Goal: Transaction & Acquisition: Purchase product/service

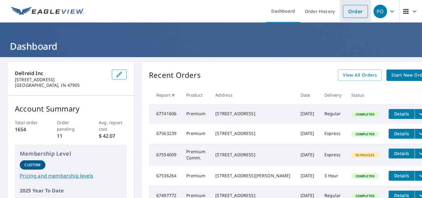
click at [345, 10] on link "Order" at bounding box center [355, 11] width 25 height 13
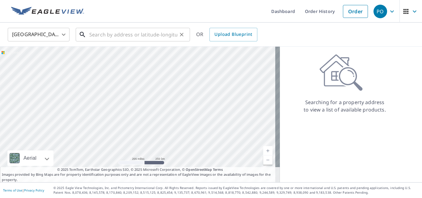
click at [112, 34] on input "text" at bounding box center [133, 34] width 88 height 17
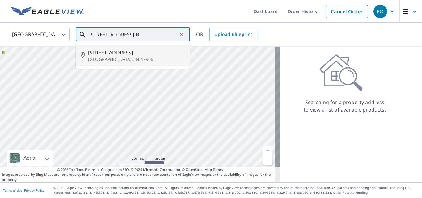
click at [113, 53] on span "[STREET_ADDRESS]" at bounding box center [136, 52] width 97 height 7
type input "[STREET_ADDRESS]"
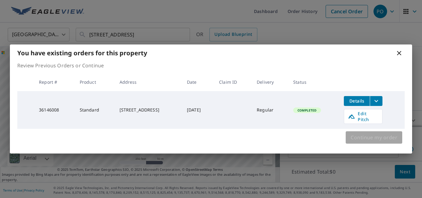
click at [372, 133] on span "Continue my order" at bounding box center [374, 137] width 47 height 9
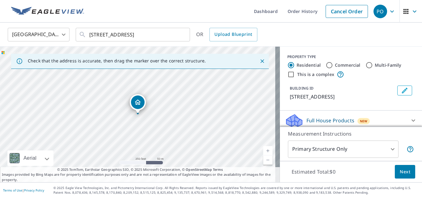
click at [259, 60] on icon "Close" at bounding box center [262, 61] width 6 height 6
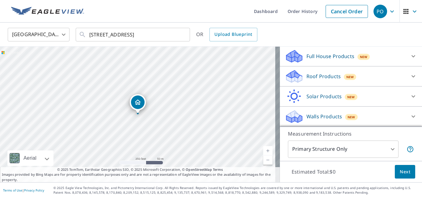
scroll to position [72, 0]
click at [309, 115] on p "Walls Products" at bounding box center [325, 116] width 36 height 7
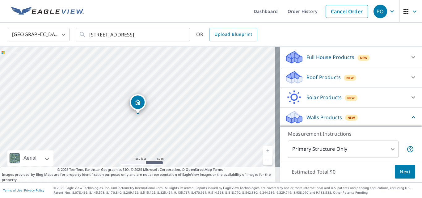
scroll to position [44, 0]
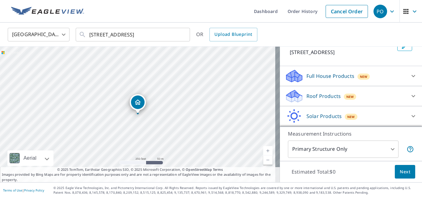
click at [307, 80] on p "Full House Products" at bounding box center [331, 75] width 48 height 7
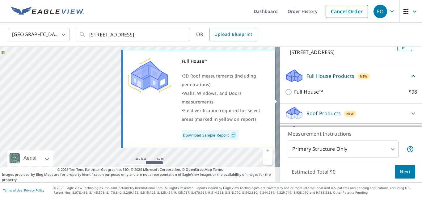
click at [285, 96] on input "Full House™ $98" at bounding box center [289, 91] width 9 height 7
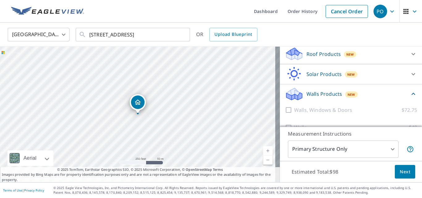
scroll to position [137, 0]
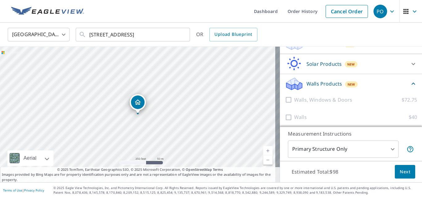
click at [291, 90] on icon at bounding box center [294, 85] width 16 height 7
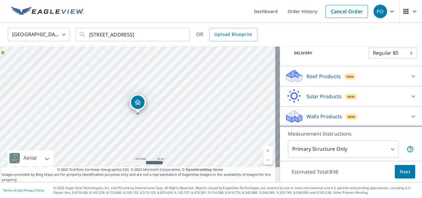
scroll to position [112, 0]
click at [303, 112] on div "Walls Products New" at bounding box center [345, 116] width 121 height 15
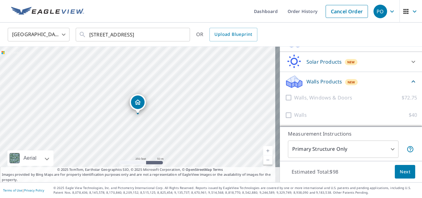
scroll to position [147, 0]
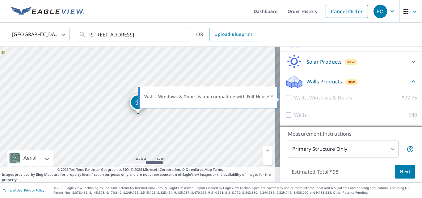
click at [285, 97] on div at bounding box center [289, 98] width 9 height 8
click at [317, 101] on p "Walls, Windows & Doors" at bounding box center [323, 98] width 58 height 8
click at [316, 97] on p "Walls, Windows & Doors" at bounding box center [323, 98] width 58 height 8
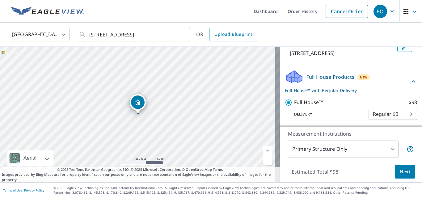
scroll to position [54, 0]
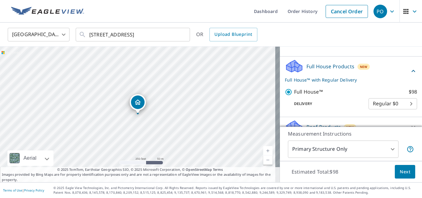
click at [298, 83] on p "Full House™ with Regular Delivery" at bounding box center [347, 80] width 125 height 6
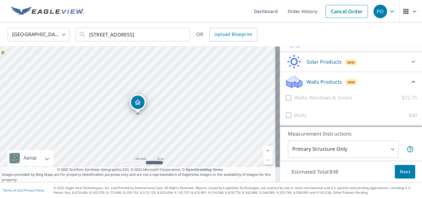
scroll to position [116, 0]
click at [310, 83] on p "Walls Products" at bounding box center [325, 81] width 36 height 7
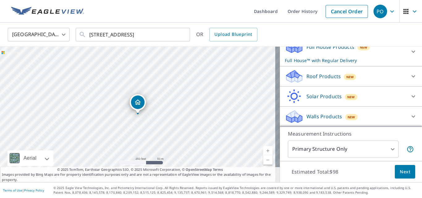
scroll to position [50, 0]
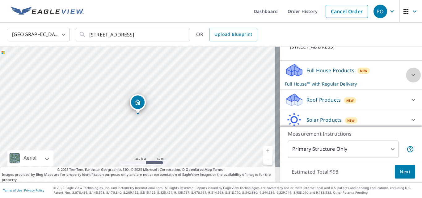
click at [410, 79] on icon at bounding box center [413, 74] width 7 height 7
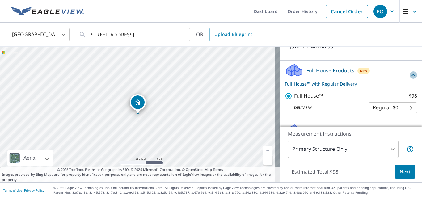
click at [410, 79] on icon at bounding box center [413, 74] width 7 height 7
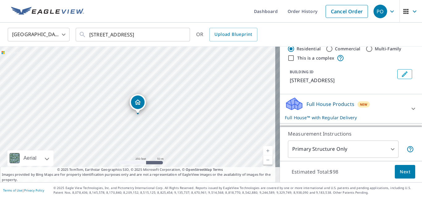
scroll to position [81, 0]
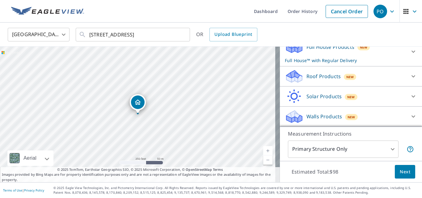
click at [307, 115] on p "Walls Products" at bounding box center [325, 116] width 36 height 7
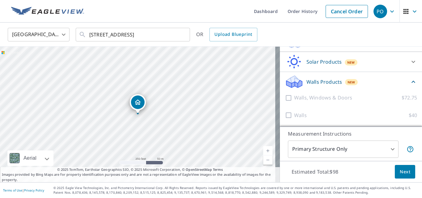
scroll to position [116, 0]
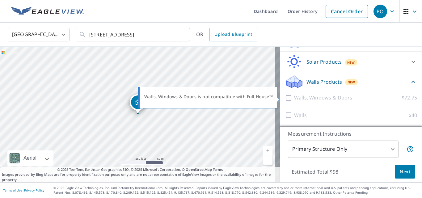
click at [308, 96] on p "Walls, Windows & Doors" at bounding box center [323, 98] width 58 height 8
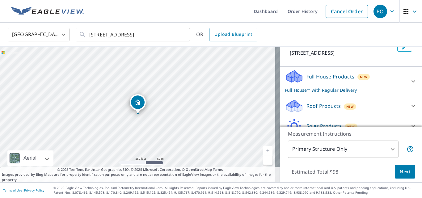
scroll to position [62, 0]
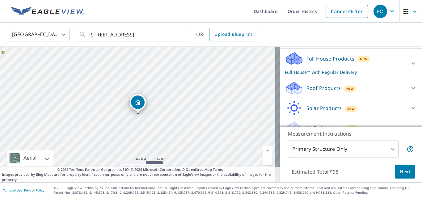
click at [298, 75] on p "Full House™ with Regular Delivery" at bounding box center [345, 72] width 121 height 6
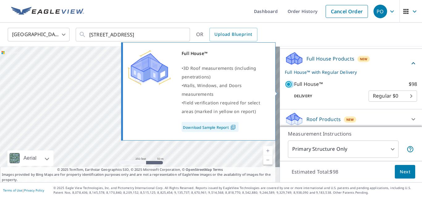
click at [286, 88] on input "Full House™ $98" at bounding box center [289, 84] width 9 height 7
checkbox input "false"
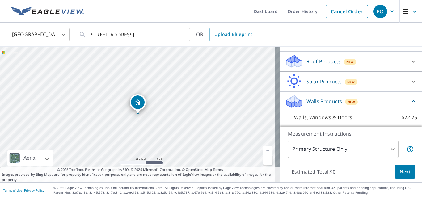
scroll to position [124, 0]
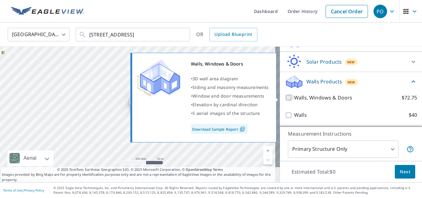
click at [287, 97] on input "Walls, Windows & Doors $72.75" at bounding box center [289, 97] width 9 height 7
checkbox input "true"
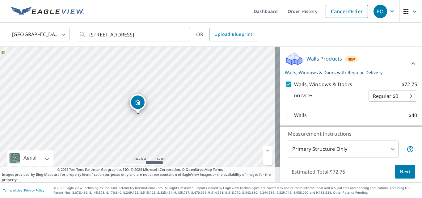
scroll to position [147, 0]
click at [403, 172] on span "Next" at bounding box center [405, 172] width 11 height 8
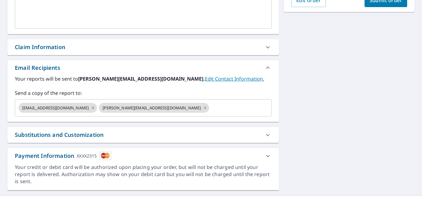
scroll to position [185, 0]
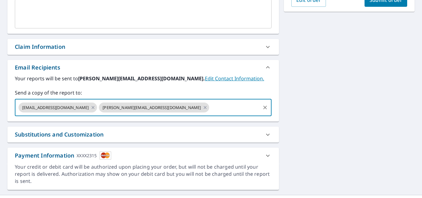
click at [210, 104] on input "text" at bounding box center [234, 108] width 49 height 12
type input "[PERSON_NAME][EMAIL_ADDRESS][DOMAIN_NAME]"
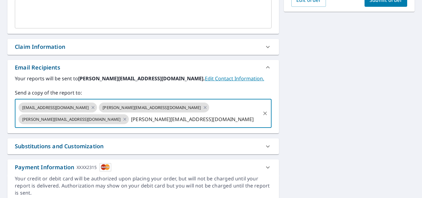
scroll to position [0, 47]
type input "[PERSON_NAME][EMAIL_ADDRESS][DOMAIN_NAME]"
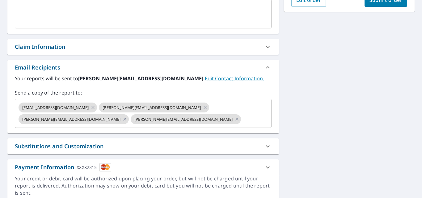
click at [254, 83] on div "Your reports will be sent to [PERSON_NAME][EMAIL_ADDRESS][DOMAIN_NAME]. Edit Co…" at bounding box center [143, 101] width 257 height 53
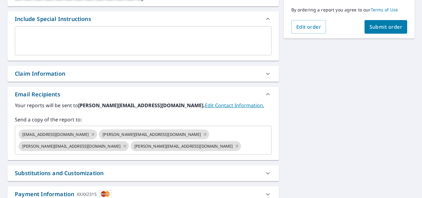
scroll to position [124, 0]
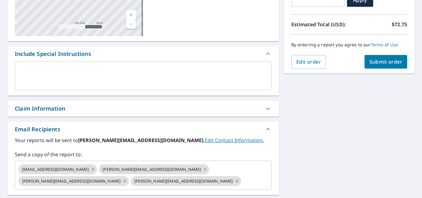
click at [377, 62] on span "Submit order" at bounding box center [386, 61] width 33 height 7
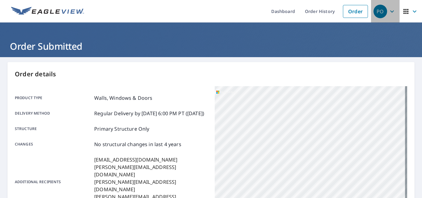
click at [388, 13] on icon "button" at bounding box center [391, 11] width 7 height 7
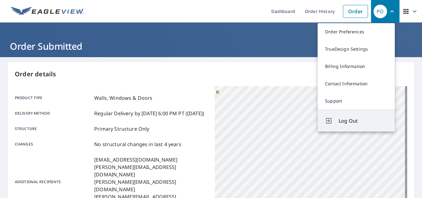
click at [362, 127] on button "Log Out" at bounding box center [356, 121] width 77 height 22
